Goal: Transaction & Acquisition: Book appointment/travel/reservation

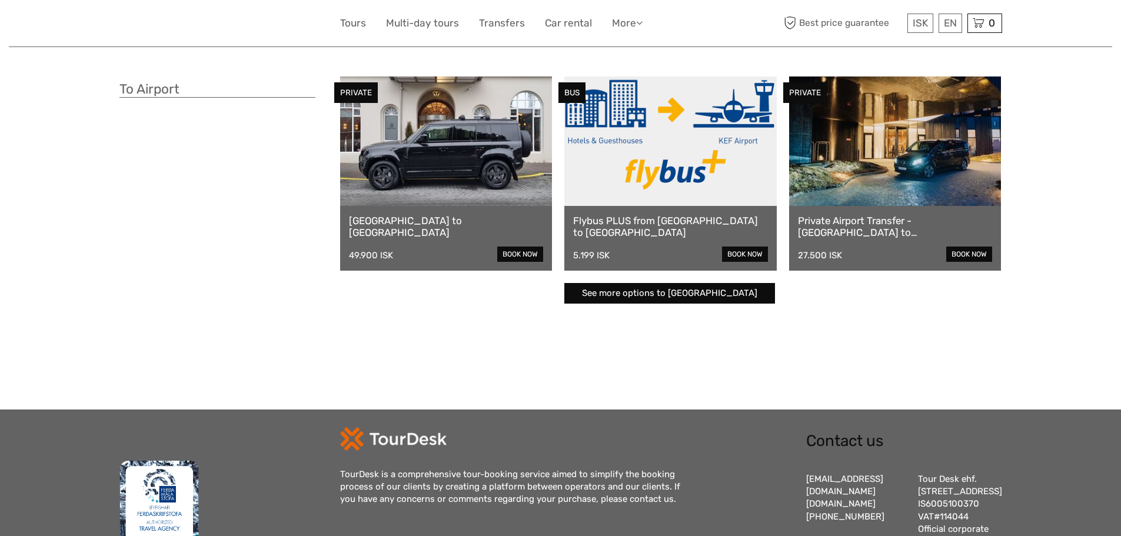
scroll to position [294, 0]
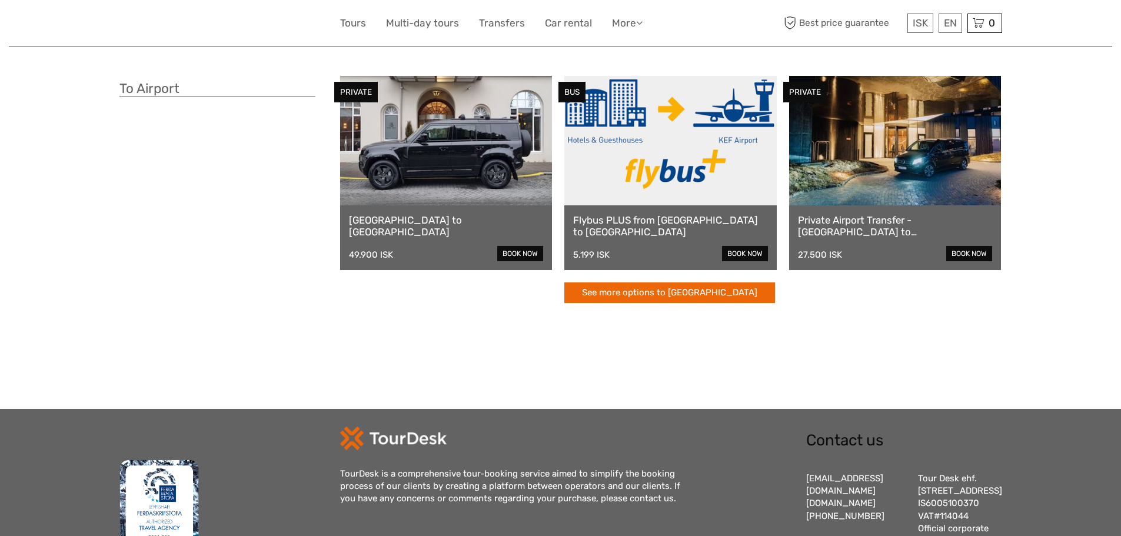
click at [666, 294] on link "See more options to [GEOGRAPHIC_DATA]" at bounding box center [669, 292] width 211 height 21
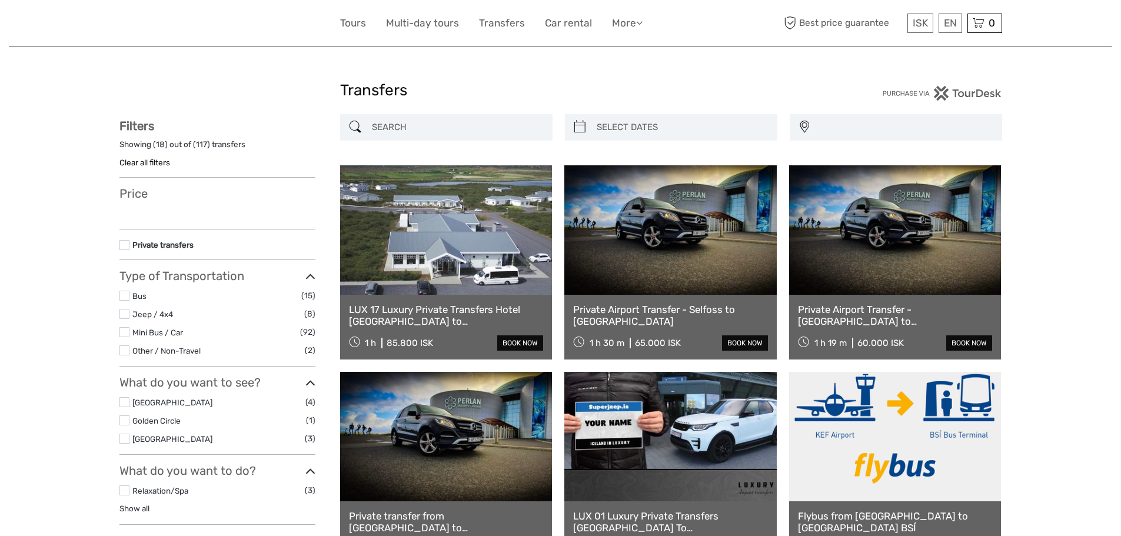
select select
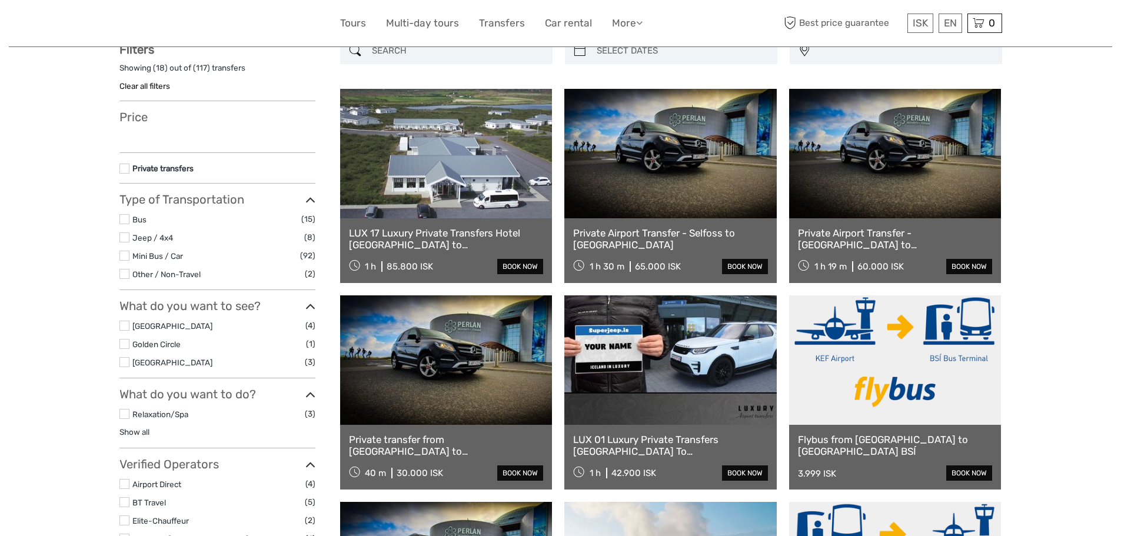
select select
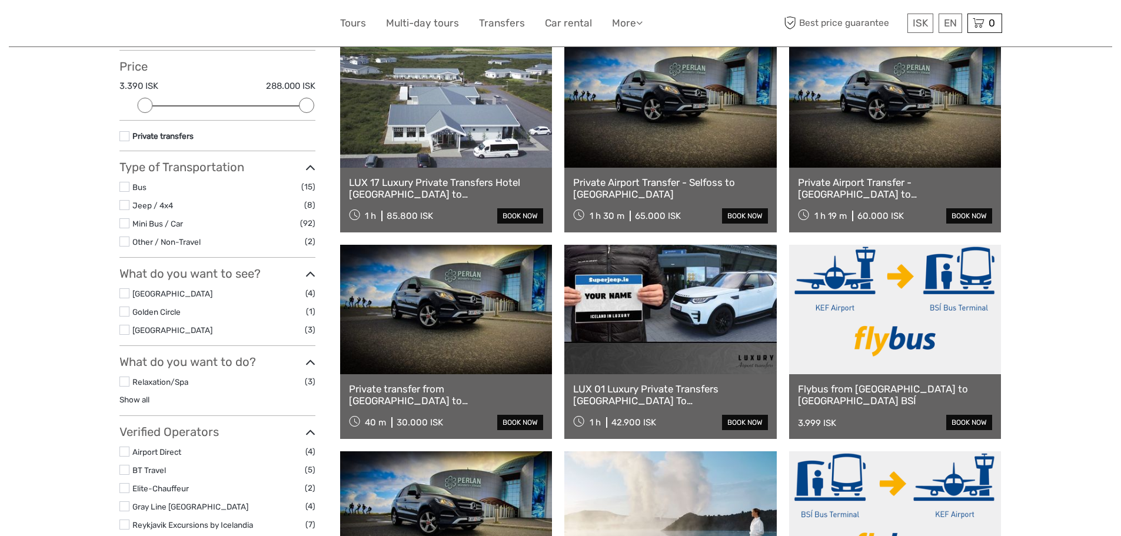
scroll to position [118, 0]
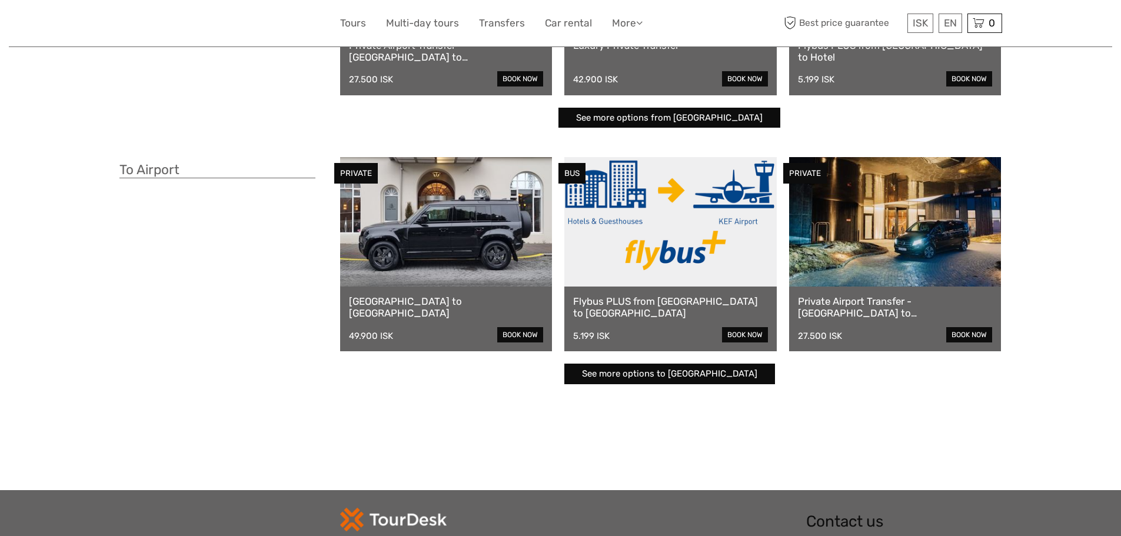
scroll to position [235, 0]
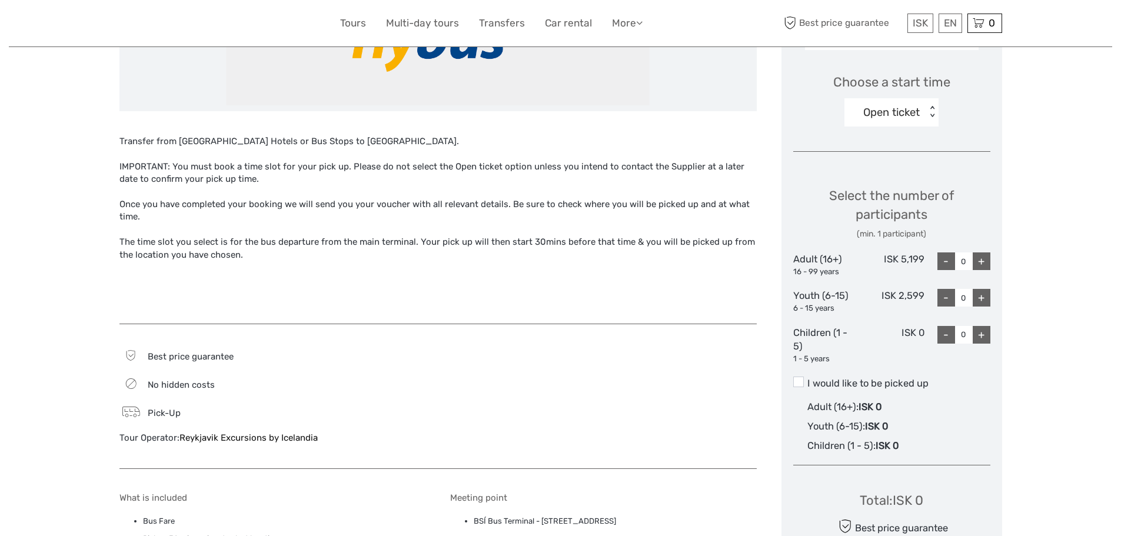
scroll to position [529, 0]
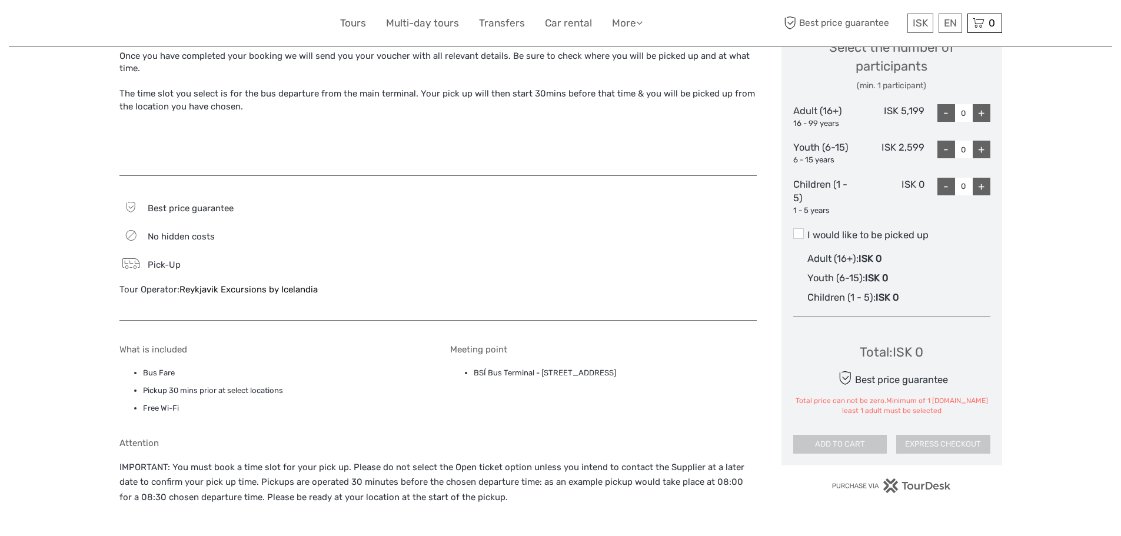
click at [989, 109] on div "+" at bounding box center [981, 113] width 18 height 18
type input "1"
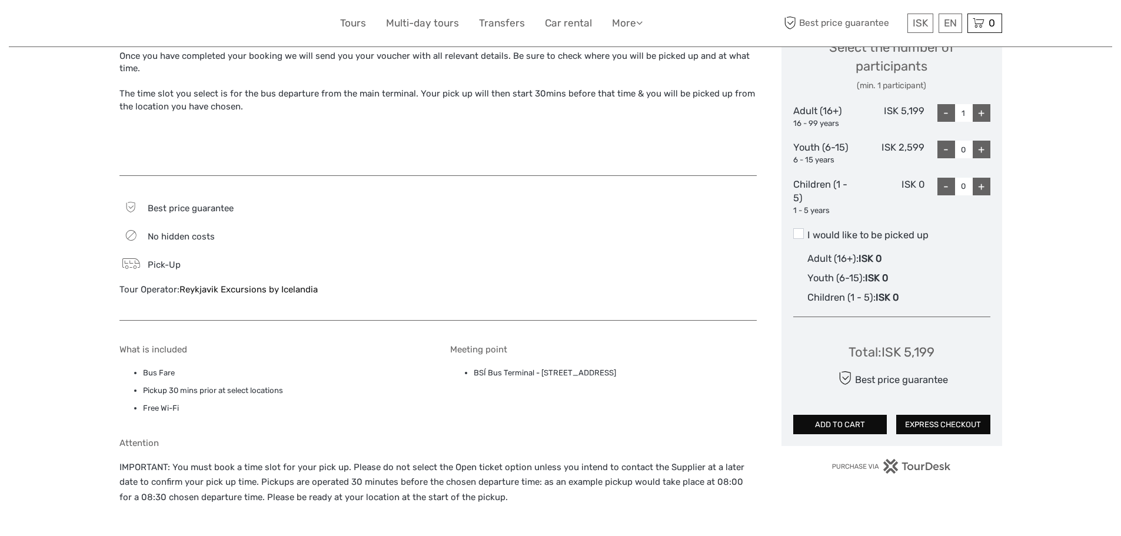
click at [934, 115] on div "- 1 +" at bounding box center [957, 116] width 66 height 25
